Goal: Task Accomplishment & Management: Manage account settings

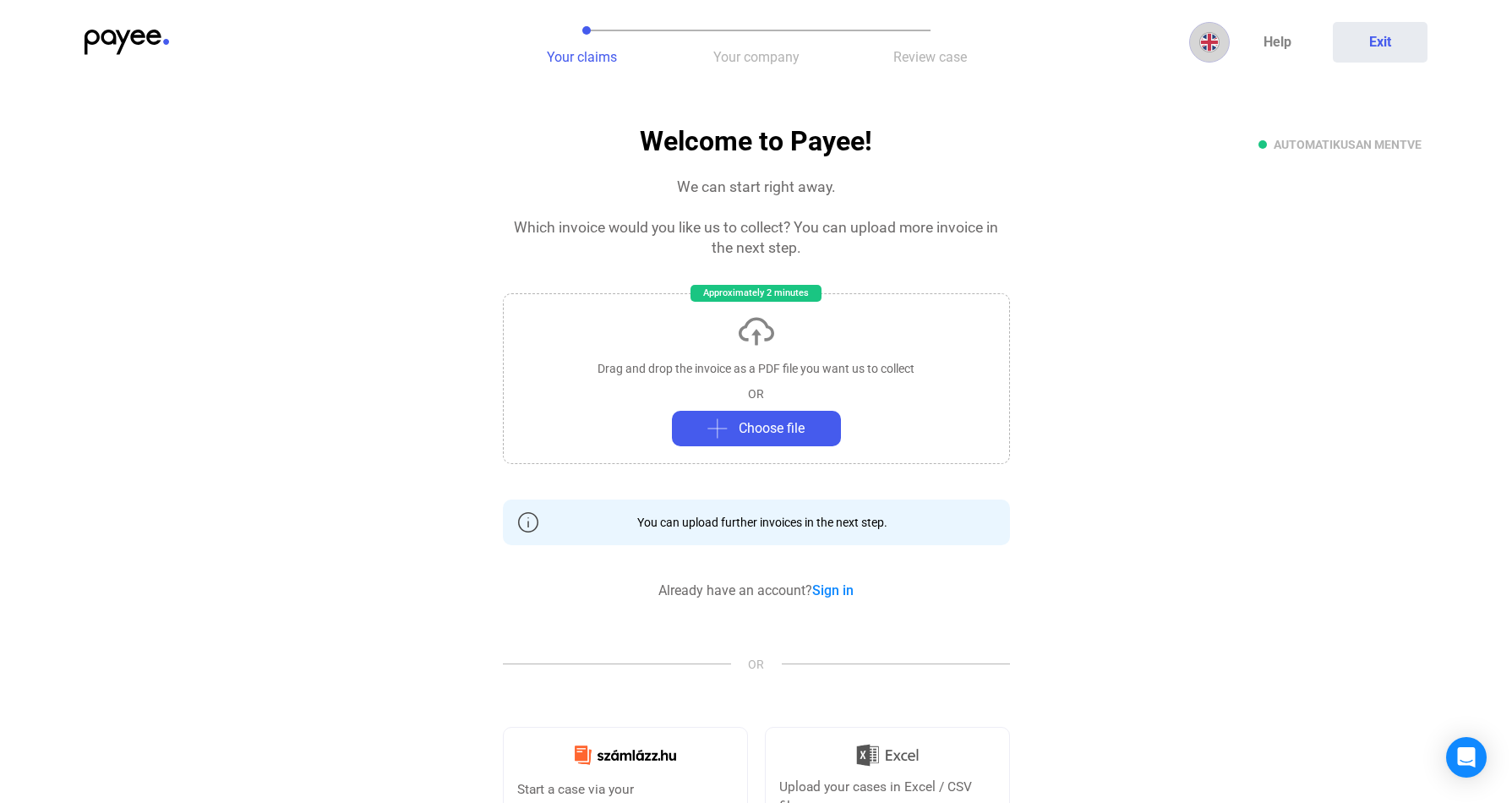
click at [1203, 42] on img at bounding box center [1209, 42] width 21 height 21
click at [1118, 37] on div at bounding box center [756, 402] width 1512 height 803
click at [1384, 42] on button "Exit" at bounding box center [1380, 42] width 94 height 40
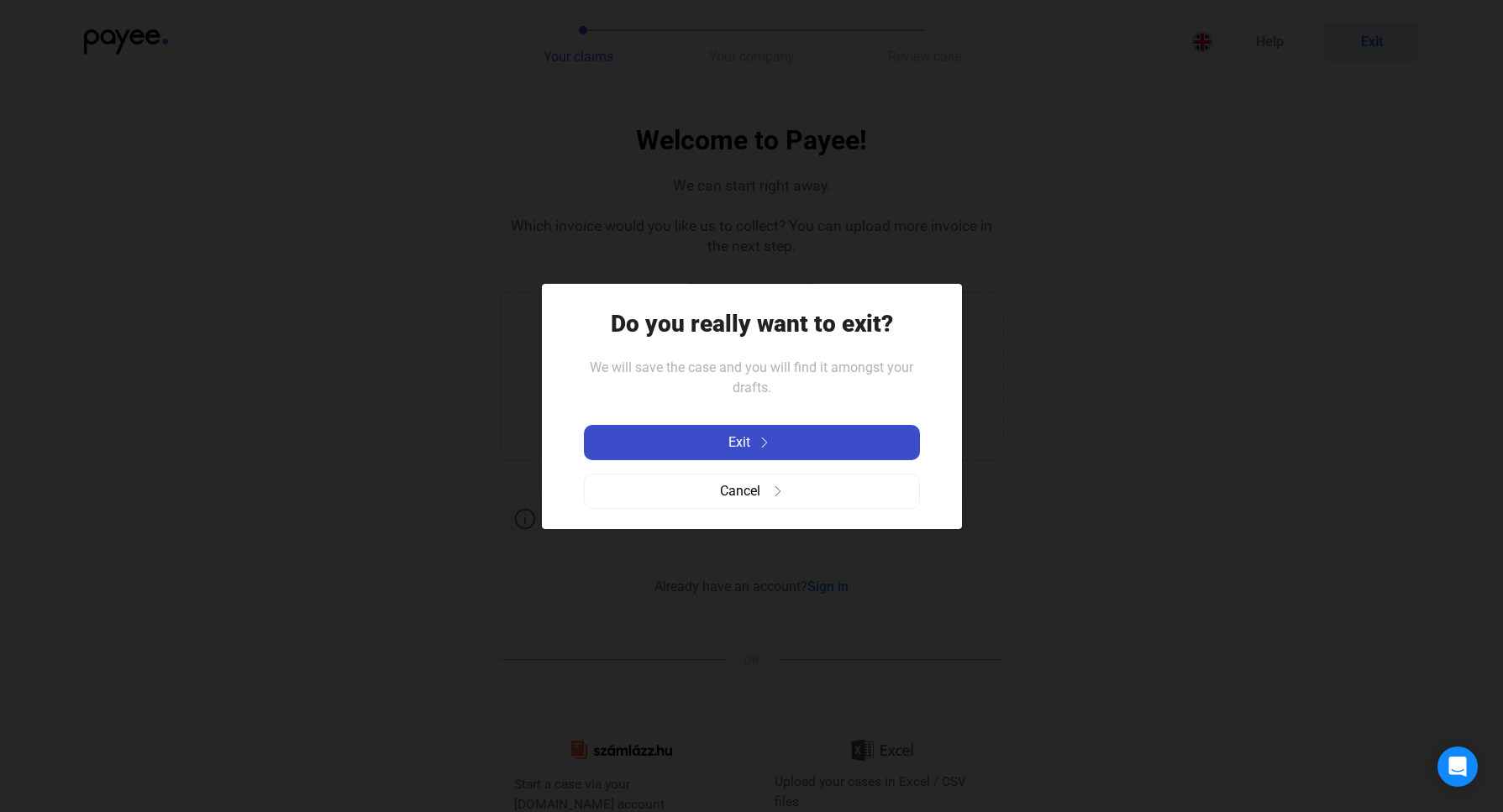
click at [743, 435] on span "Exit" at bounding box center [739, 443] width 22 height 20
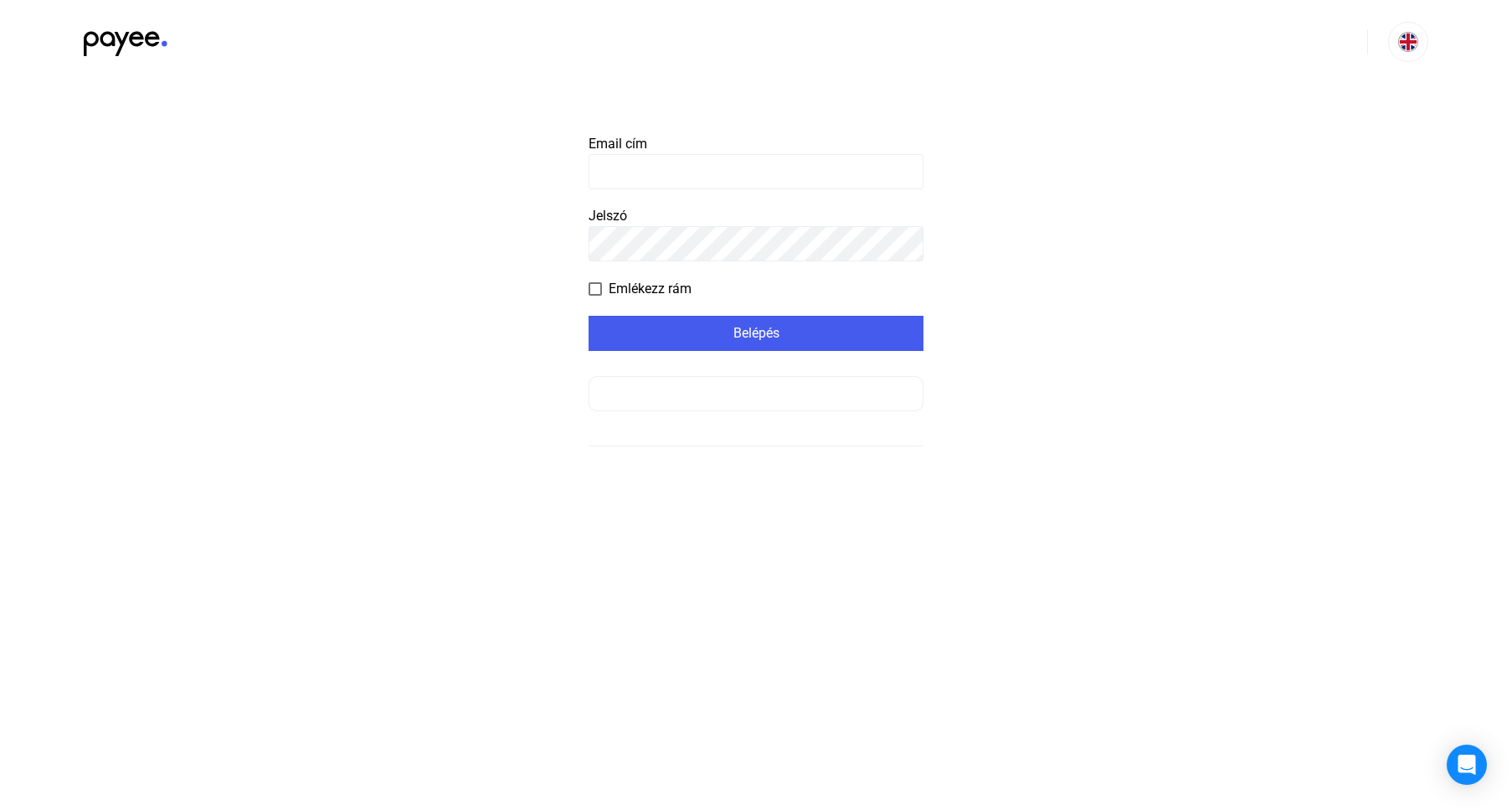
click at [658, 170] on input at bounding box center [756, 171] width 335 height 35
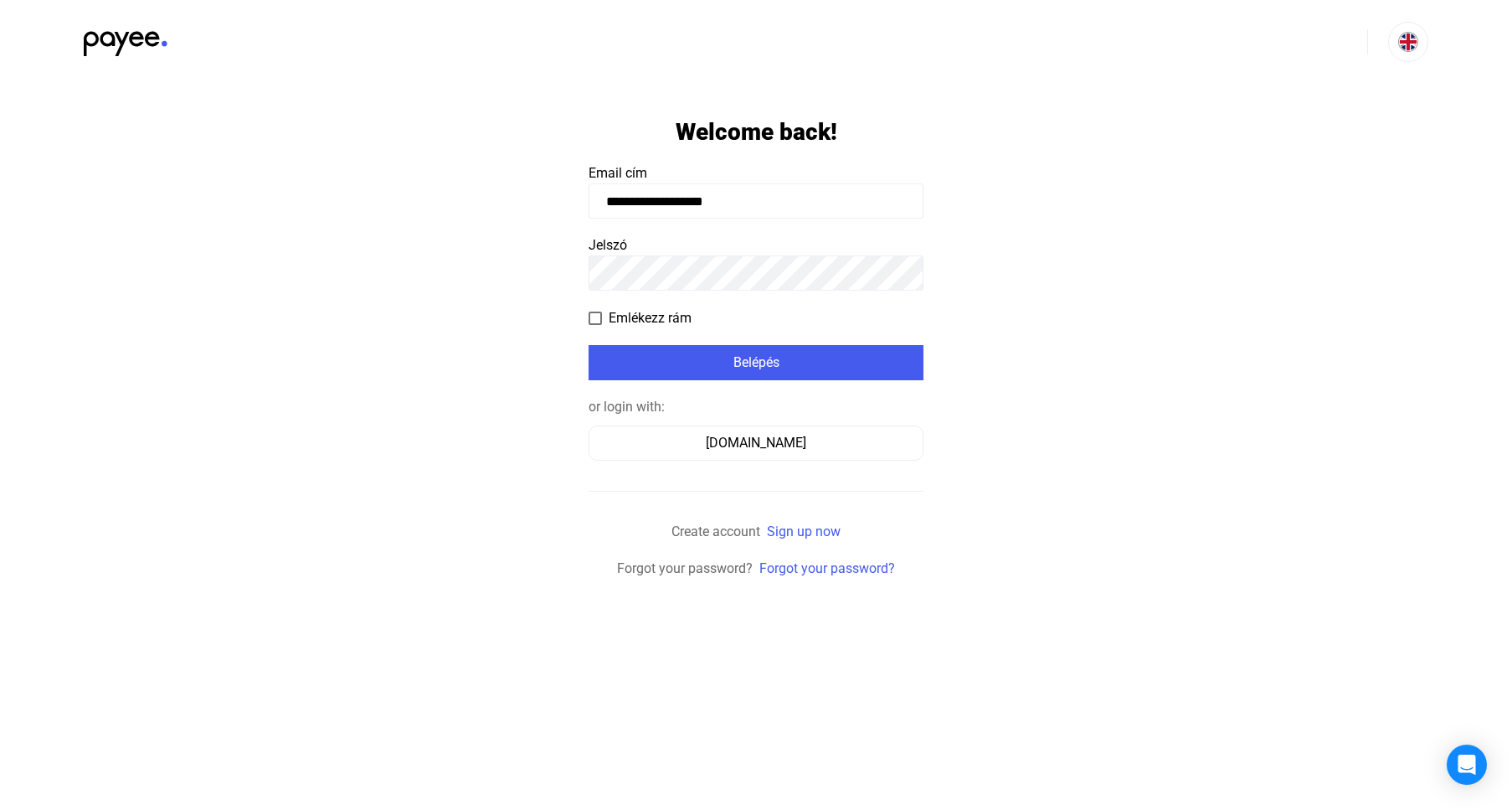
type input "**********"
click at [748, 364] on div "Belépés" at bounding box center [756, 363] width 324 height 20
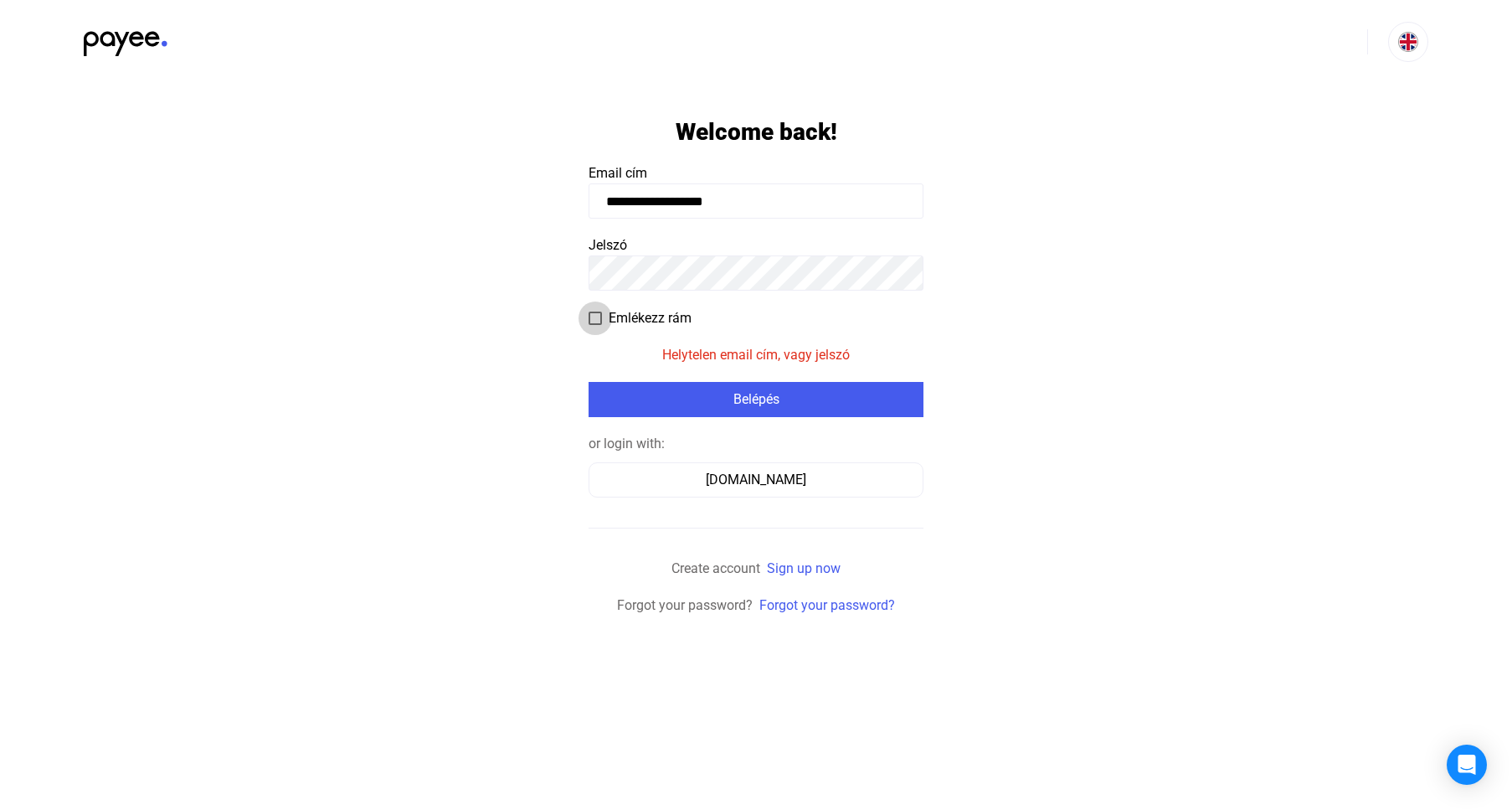
click at [650, 323] on span "Emlékezz rám" at bounding box center [650, 319] width 83 height 20
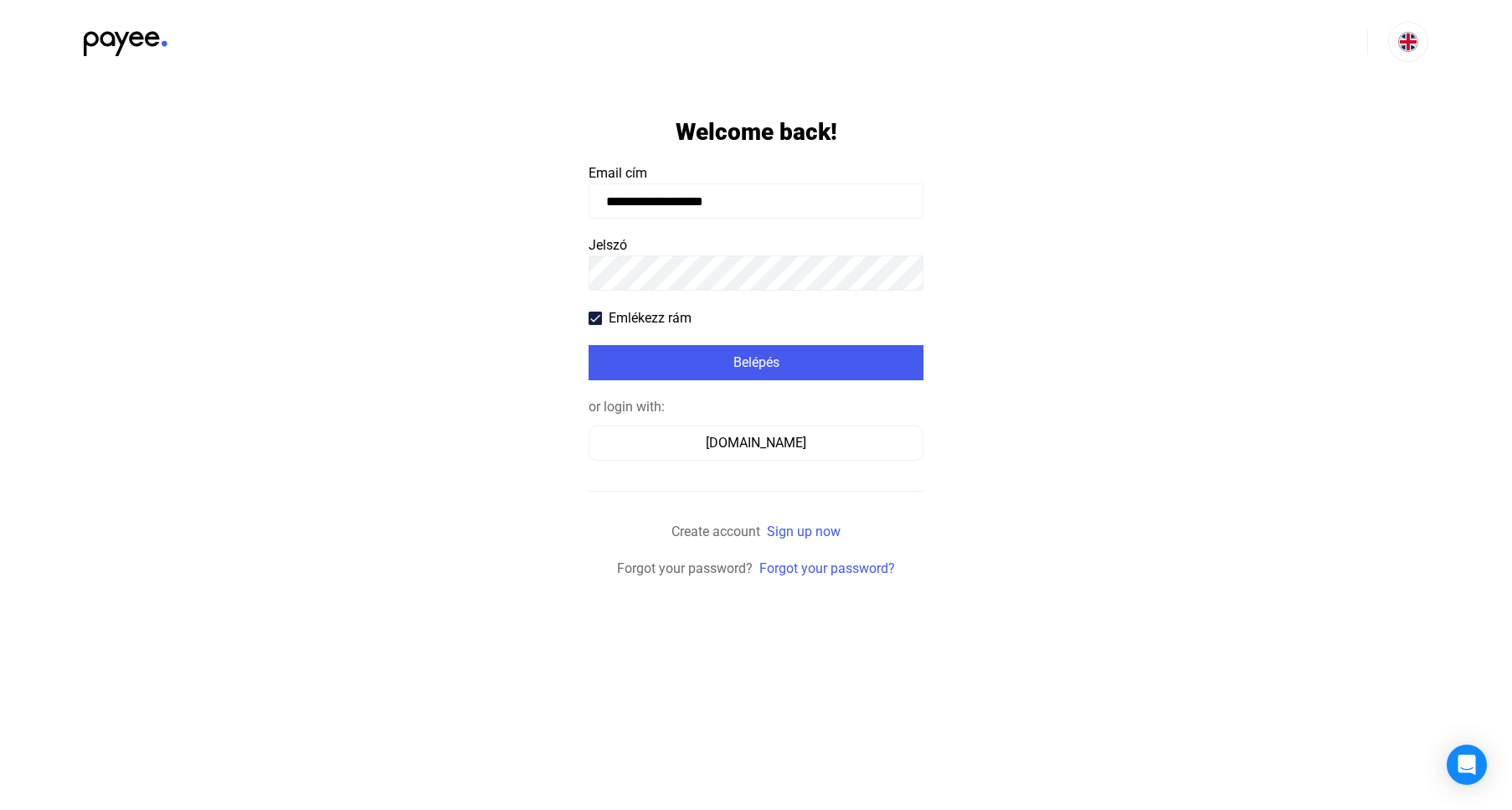
click at [646, 320] on span "Emlékezz rám" at bounding box center [650, 319] width 83 height 20
click at [1405, 42] on img at bounding box center [1408, 42] width 20 height 20
click at [1414, 128] on img at bounding box center [1412, 122] width 20 height 20
